Goal: Transaction & Acquisition: Obtain resource

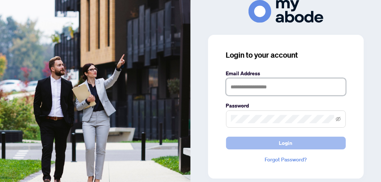
type input "**********"
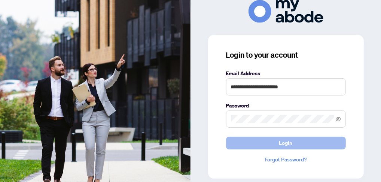
click at [295, 148] on button "Login" at bounding box center [286, 142] width 120 height 13
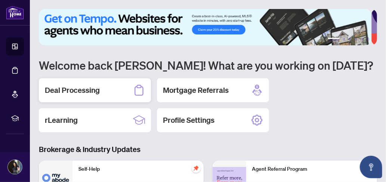
click at [77, 89] on h2 "Deal Processing" at bounding box center [72, 90] width 55 height 10
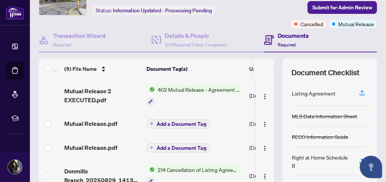
scroll to position [56, 0]
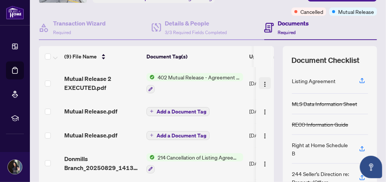
click at [262, 87] on img "button" at bounding box center [265, 84] width 6 height 6
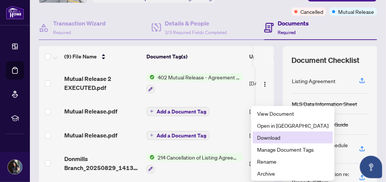
click at [258, 136] on span "Download" at bounding box center [292, 137] width 71 height 8
